Goal: Task Accomplishment & Management: Complete application form

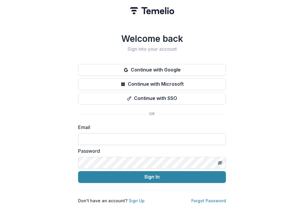
click at [114, 134] on input at bounding box center [152, 139] width 148 height 12
type input "**********"
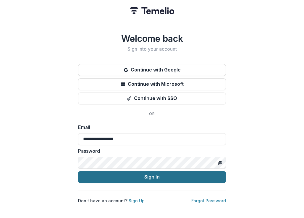
click at [121, 174] on button "Sign In" at bounding box center [152, 177] width 148 height 12
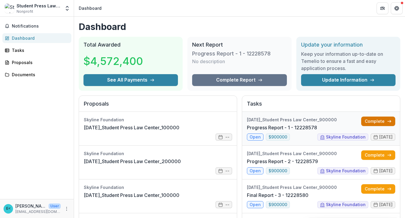
click at [304, 118] on link "Complete" at bounding box center [378, 120] width 34 height 9
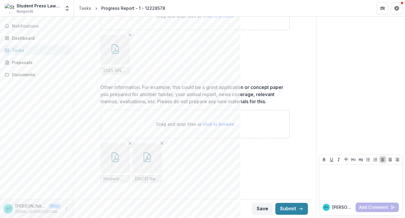
scroll to position [179, 0]
click at [291, 208] on button "Submit" at bounding box center [291, 208] width 33 height 12
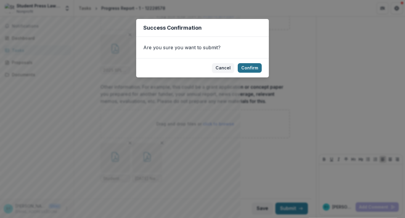
click at [255, 68] on button "Confirm" at bounding box center [250, 67] width 24 height 9
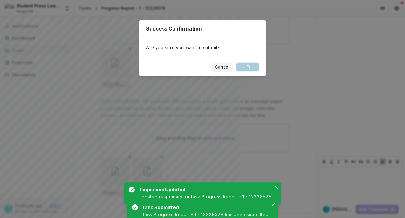
scroll to position [0, 0]
